Goal: Find specific page/section: Find specific page/section

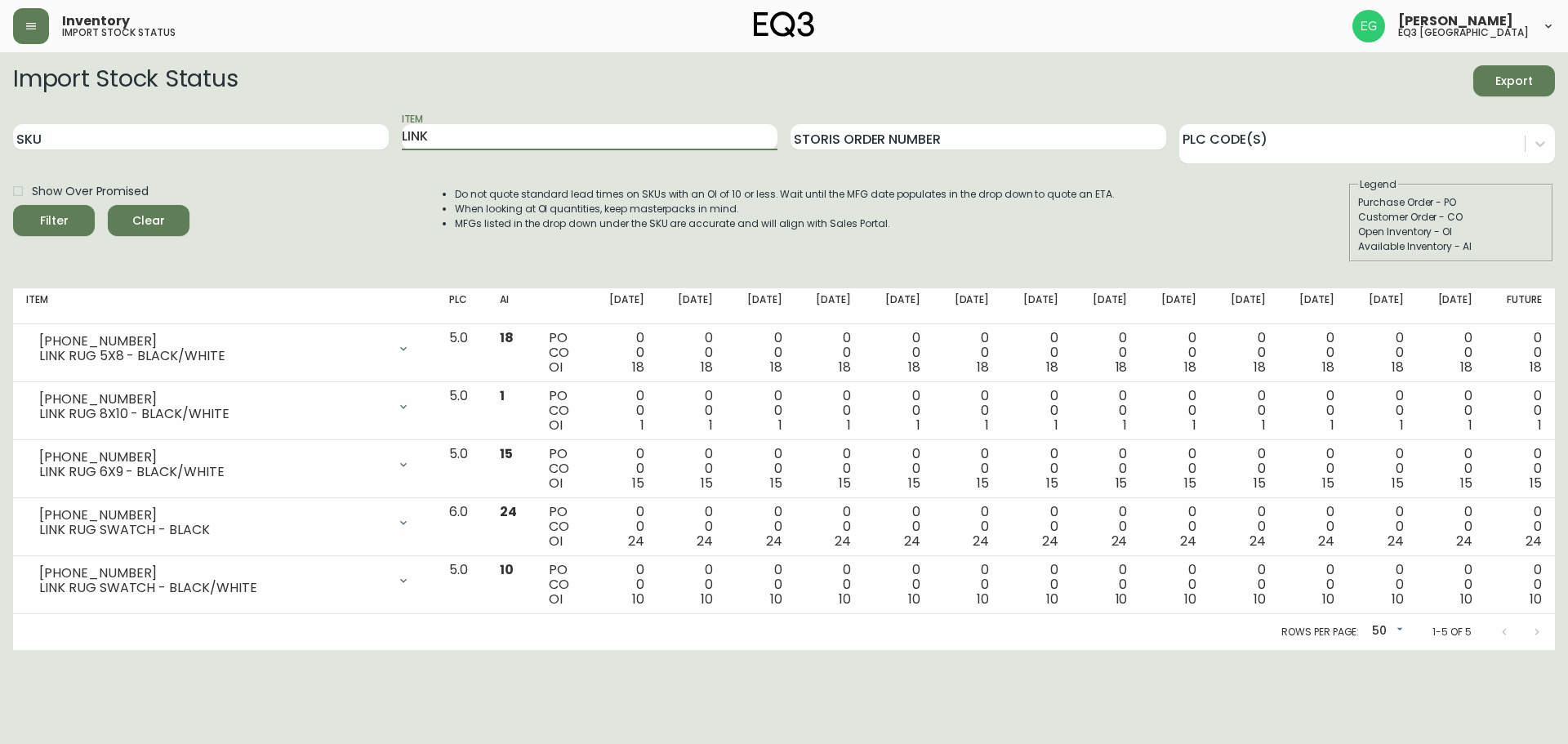
drag, startPoint x: 482, startPoint y: 143, endPoint x: 0, endPoint y: 157, distance: 482.2
click at [0, 157] on main "Import Stock Status Export SKU Item LINK Storis Order Number PLC Code(s) Show O…" at bounding box center [784, 351] width 1568 height 597
click at [13, 205] on button "Filter" at bounding box center [54, 221] width 82 height 31
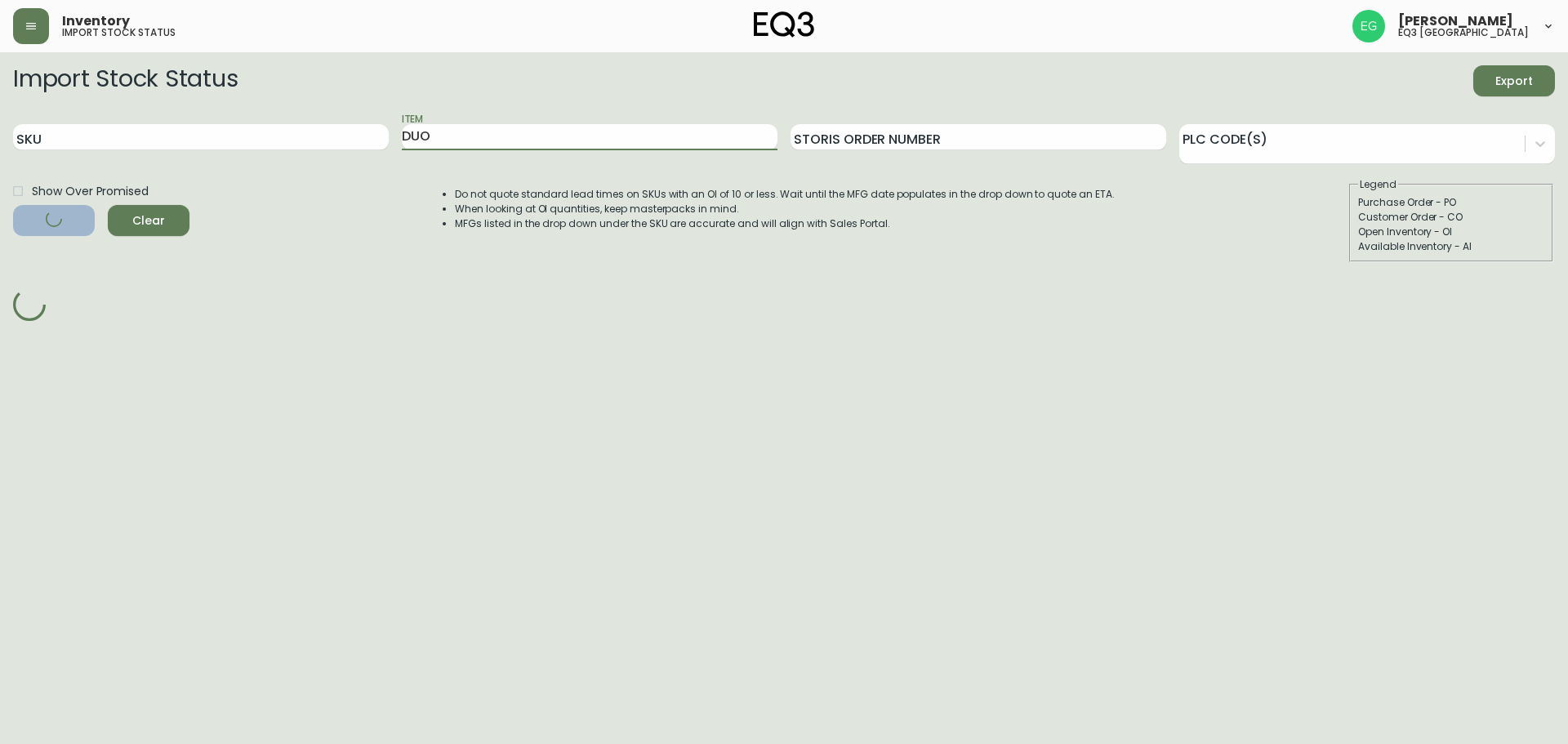
type input "DUO"
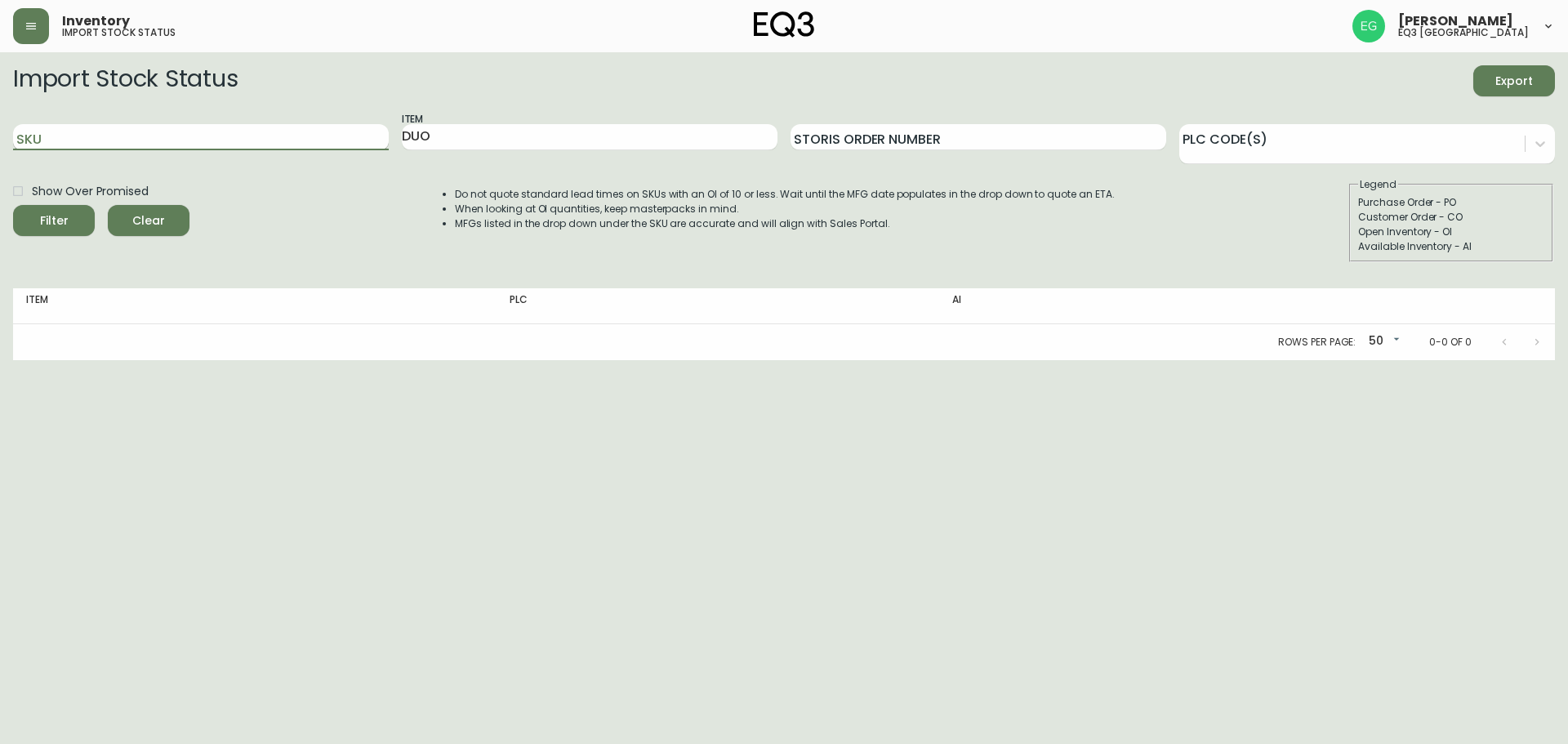
click at [148, 135] on input "SKU" at bounding box center [201, 137] width 376 height 26
click at [458, 141] on input "DUO" at bounding box center [590, 137] width 376 height 26
click at [13, 205] on button "Filter" at bounding box center [54, 221] width 82 height 31
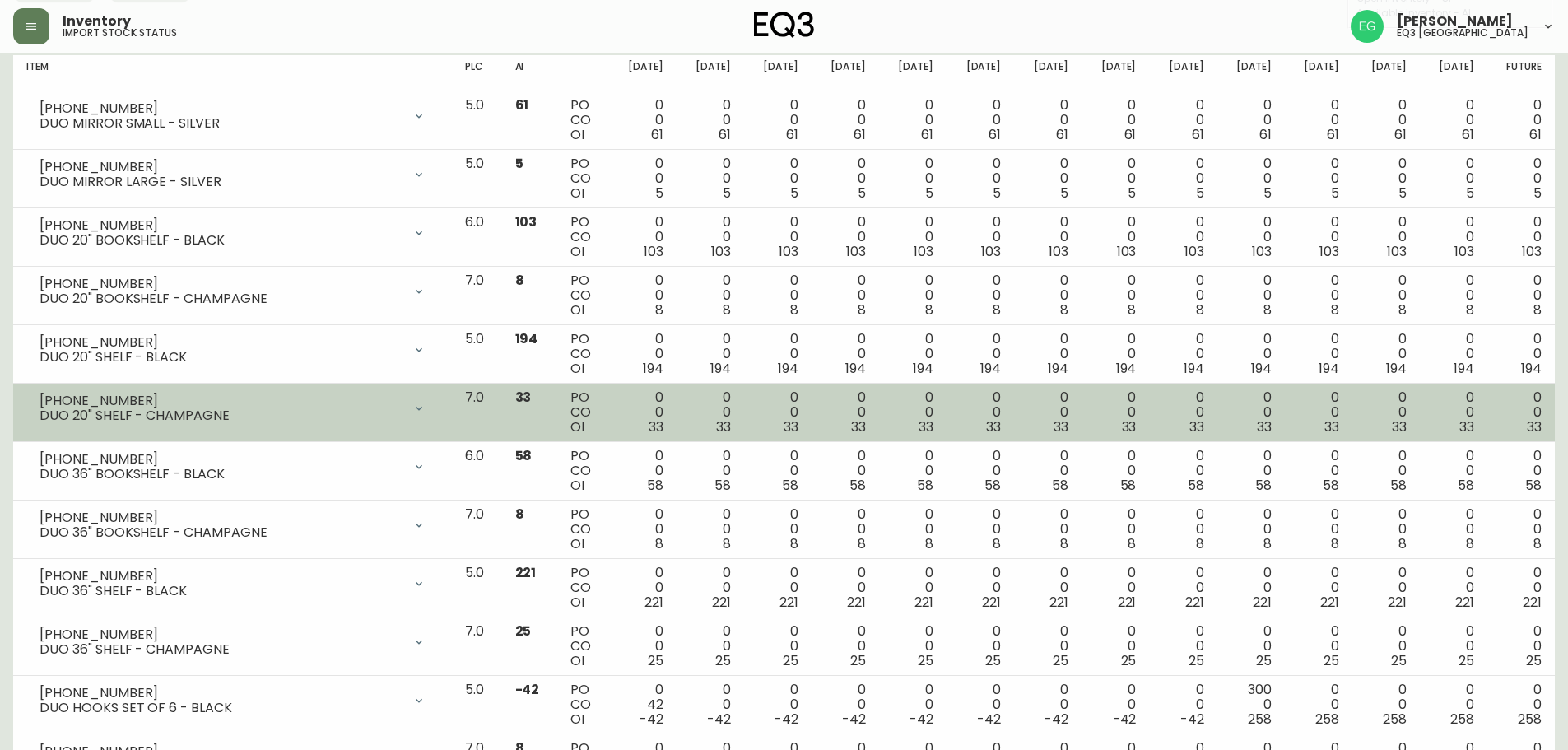
scroll to position [315, 0]
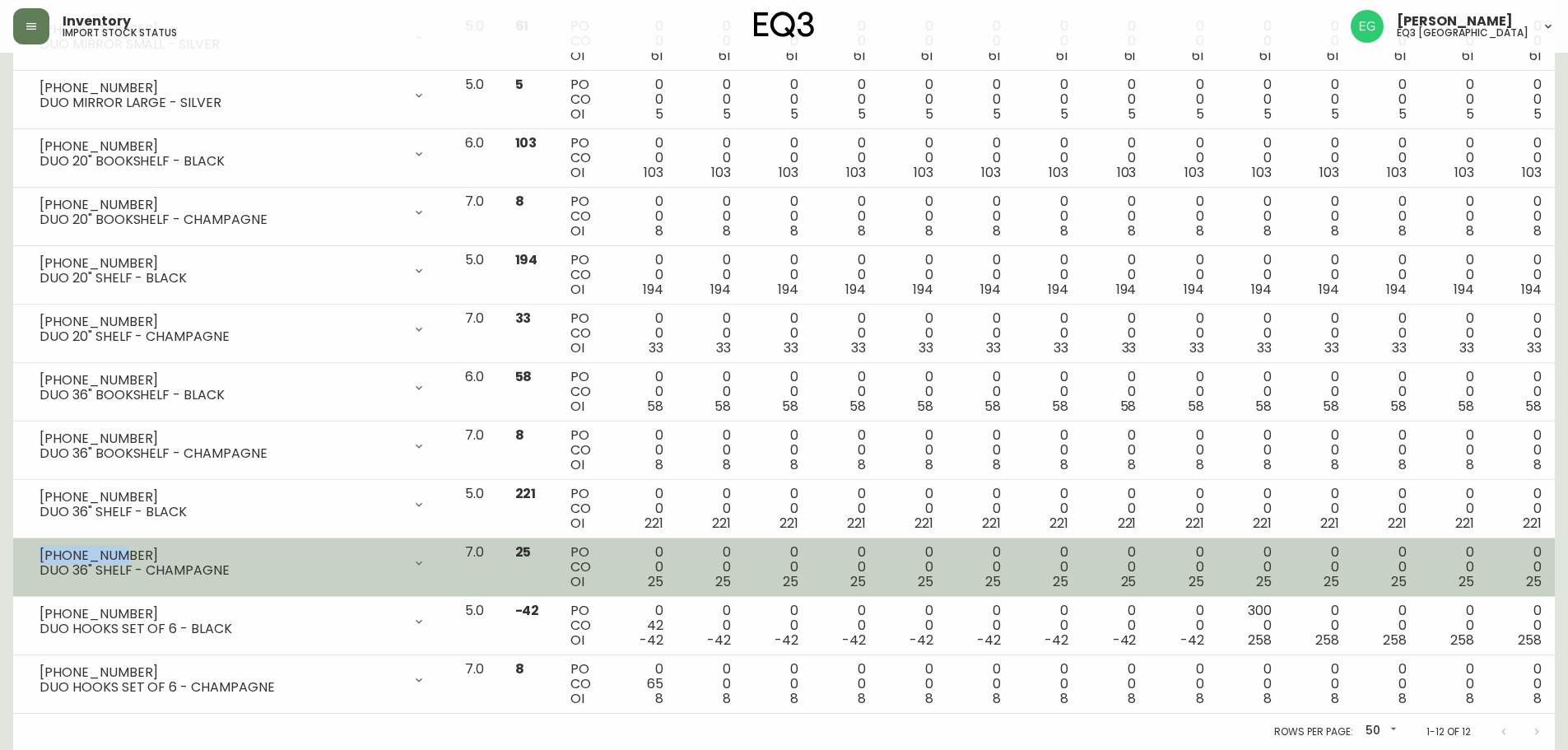
drag, startPoint x: 114, startPoint y: 549, endPoint x: 36, endPoint y: 552, distance: 78.1
click at [36, 552] on div "[PHONE_NUMBER] DUO 36" SHELF - CHAMPAGNE" at bounding box center [232, 563] width 412 height 36
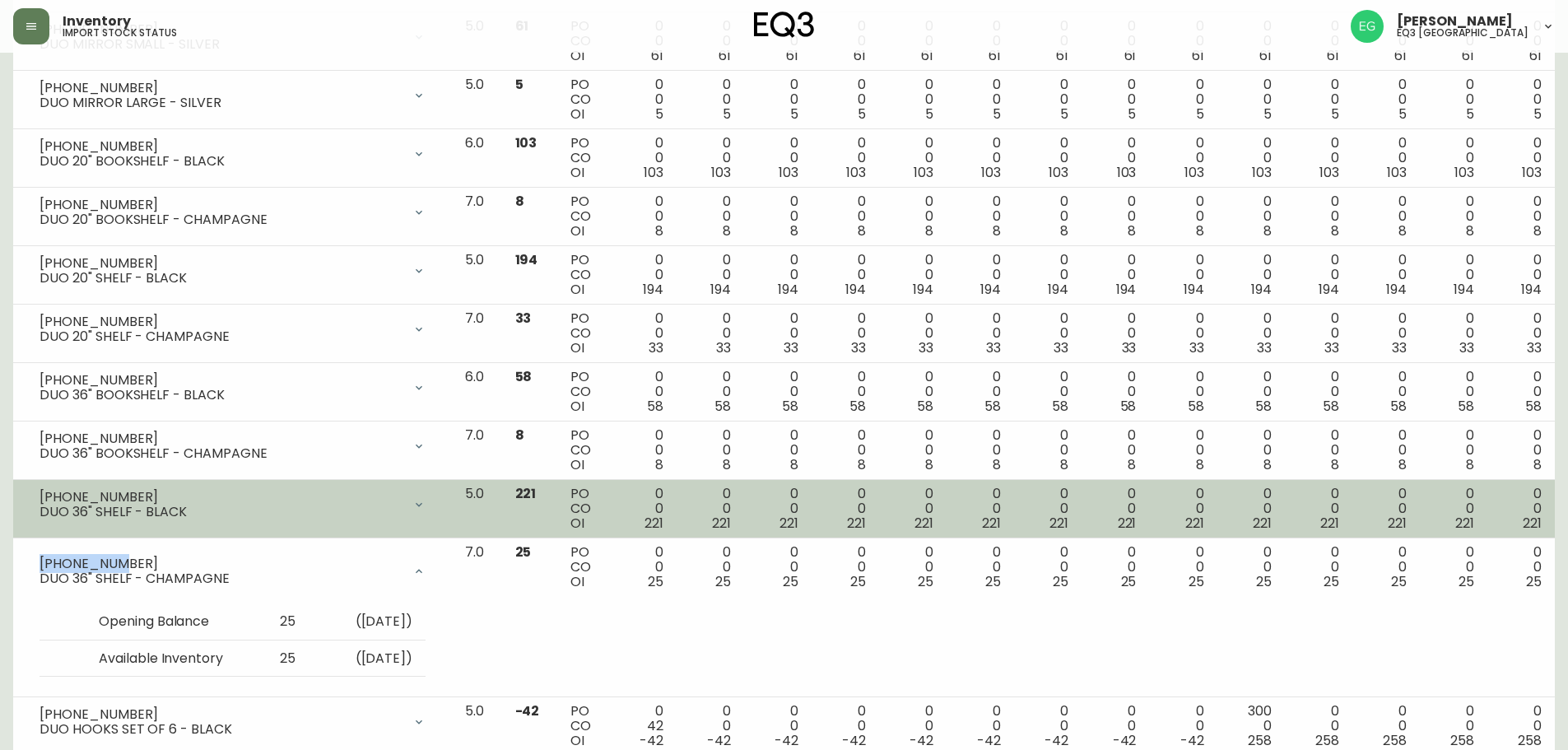
copy div "[PHONE_NUMBER]"
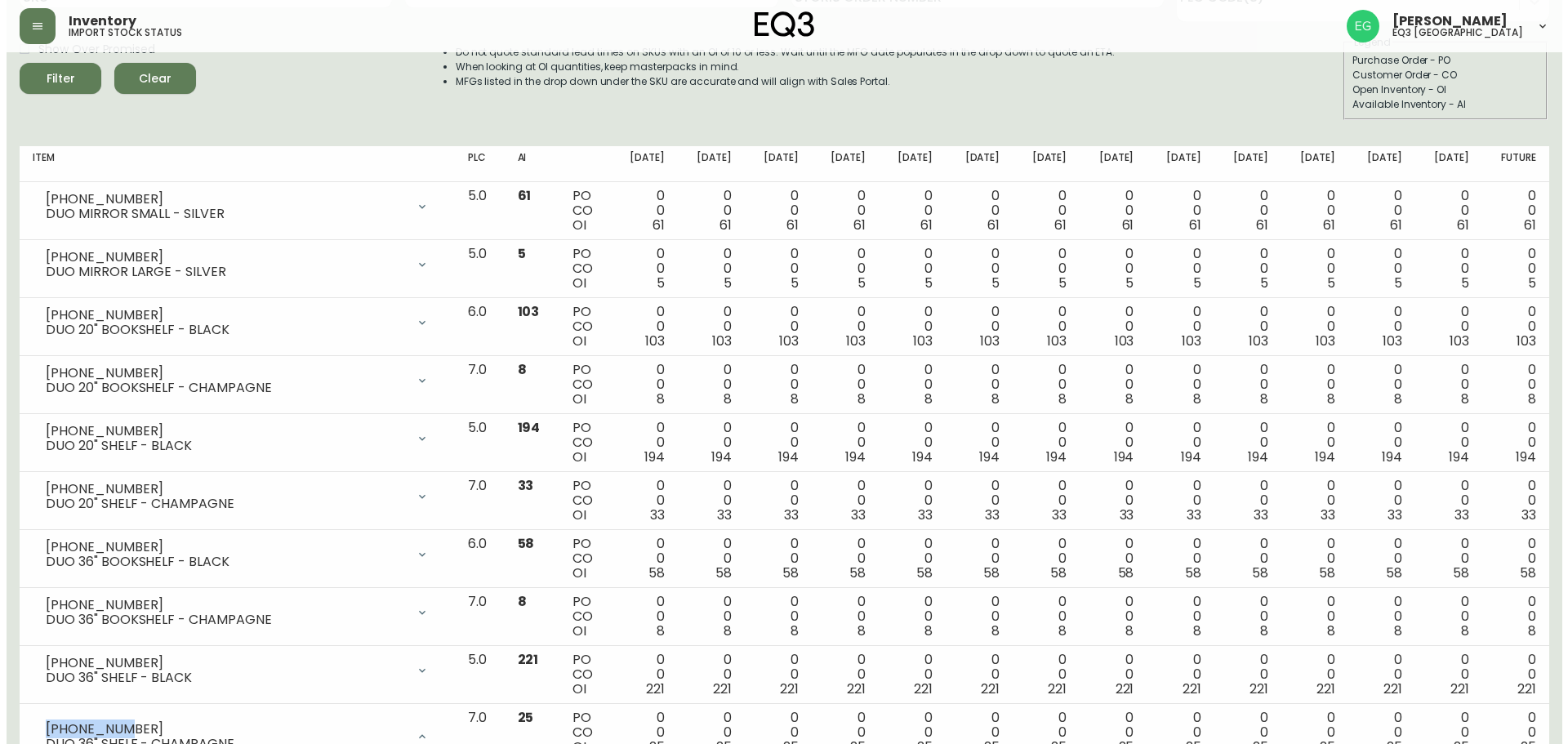
scroll to position [0, 0]
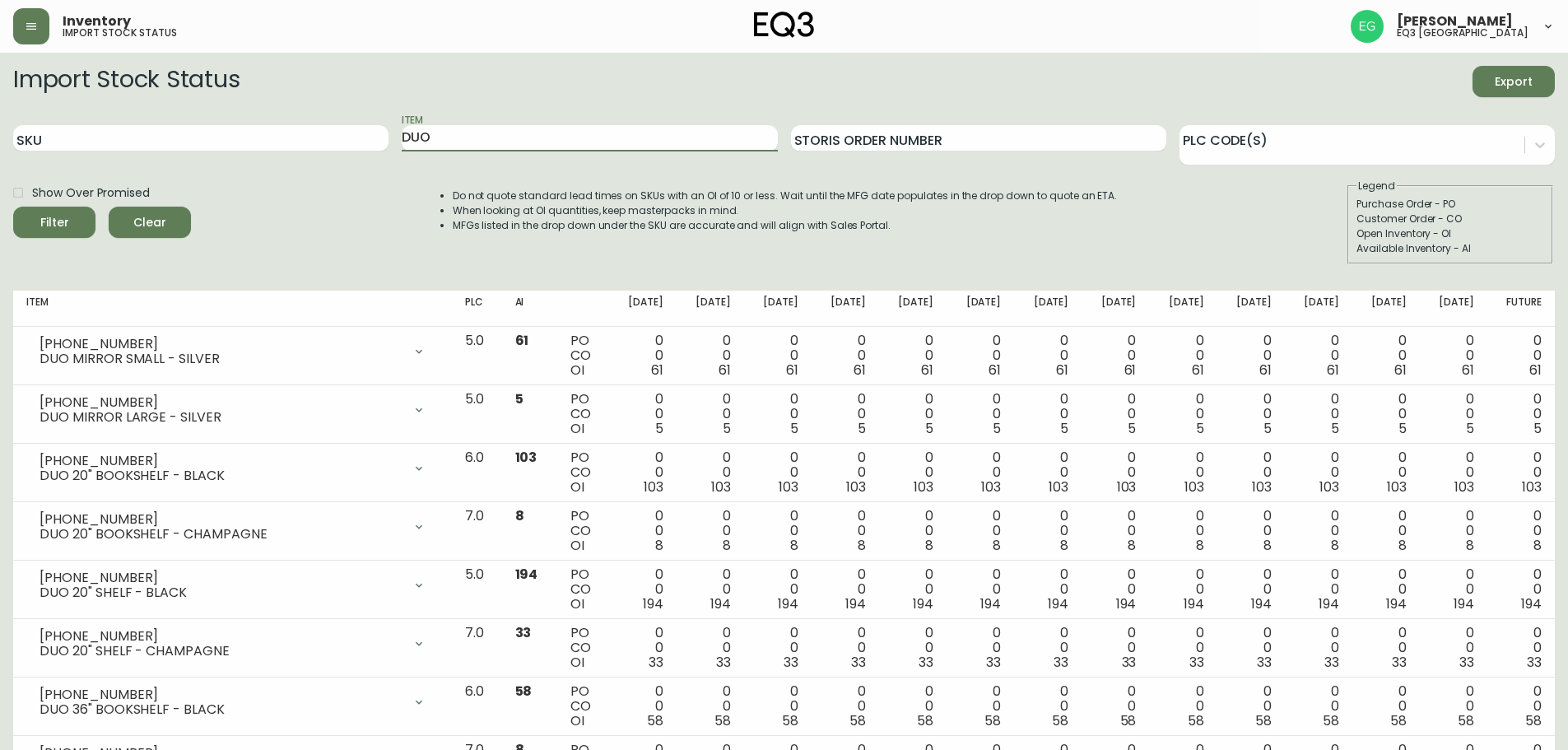
drag, startPoint x: 437, startPoint y: 135, endPoint x: 0, endPoint y: 121, distance: 437.2
click at [123, 124] on div "SKU Item DUO Storis Order Number PLC Code(s)" at bounding box center [784, 138] width 1542 height 54
type input "LINK"
click at [13, 207] on button "Filter" at bounding box center [54, 222] width 83 height 32
